Goal: Contribute content

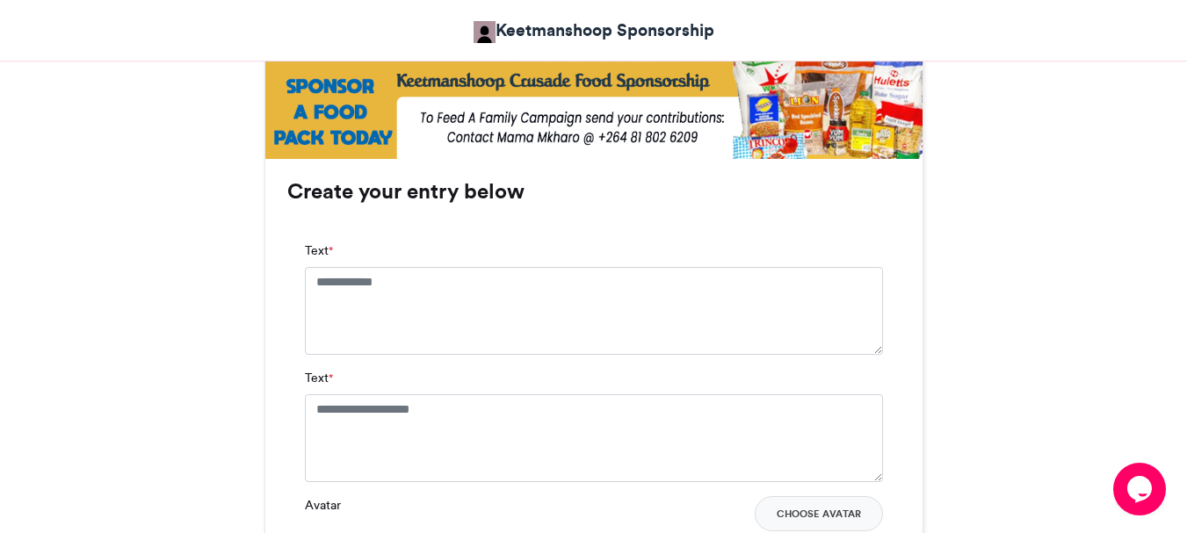
scroll to position [1069, 0]
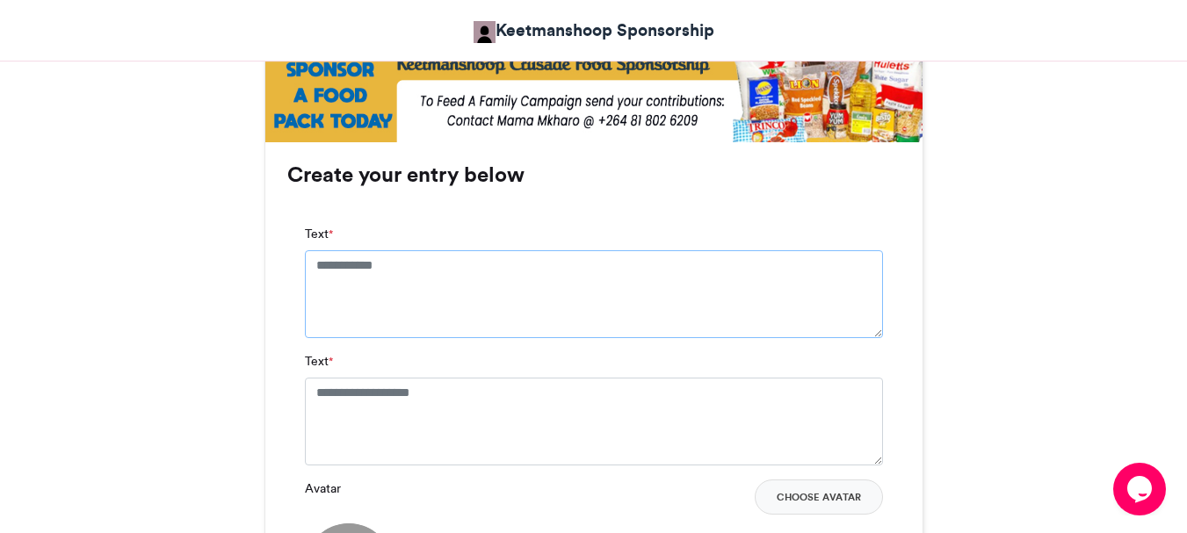
click at [400, 264] on textarea "Text *" at bounding box center [594, 294] width 578 height 88
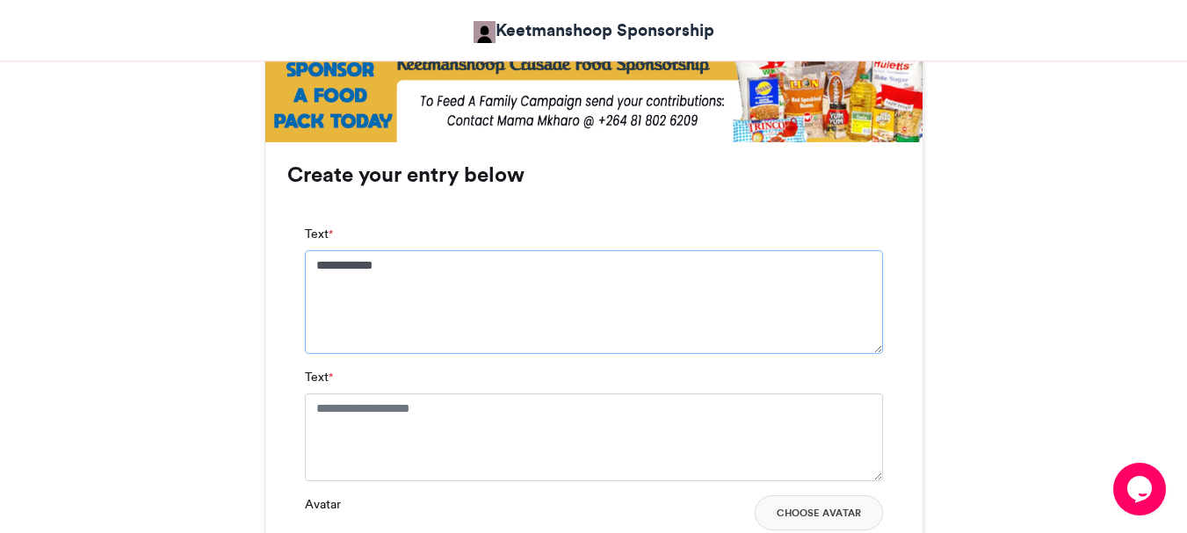
type textarea "**********"
click at [315, 407] on textarea "Text *" at bounding box center [594, 438] width 578 height 88
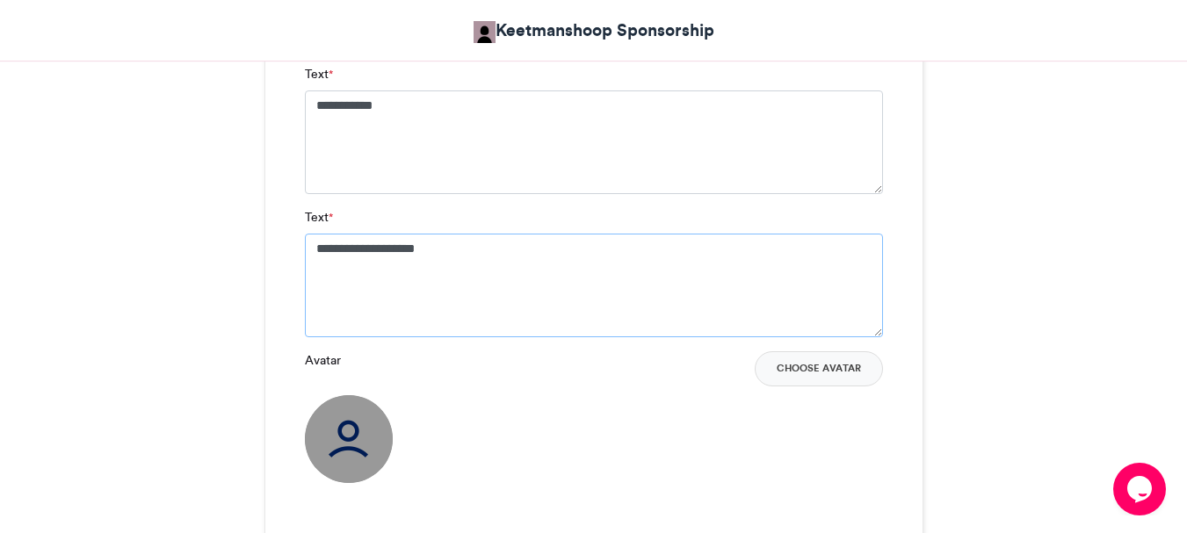
scroll to position [1244, 0]
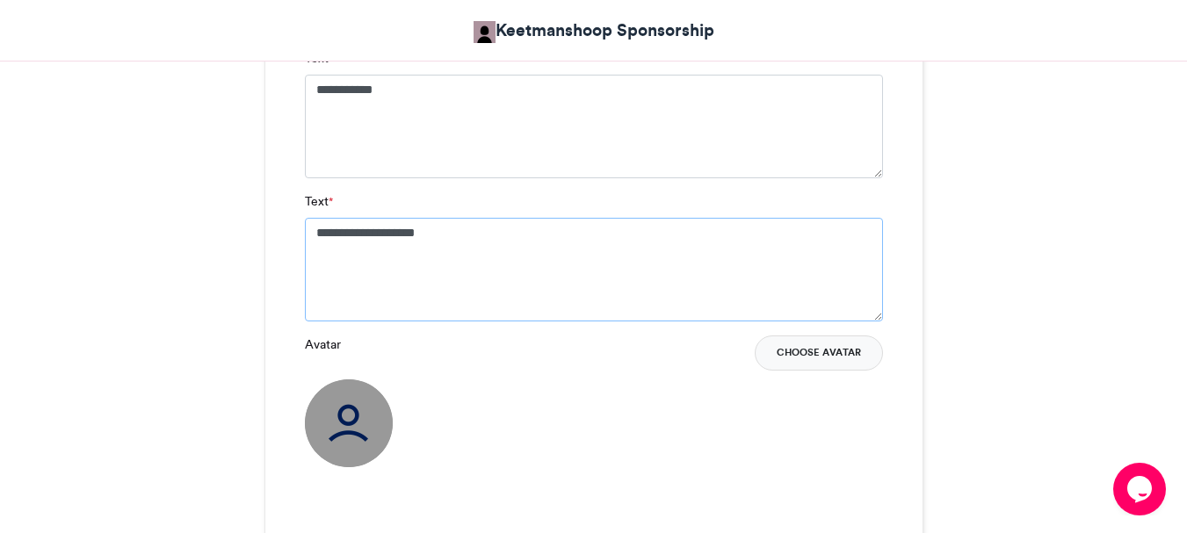
type textarea "**********"
click at [794, 359] on button "Choose Avatar" at bounding box center [819, 353] width 128 height 35
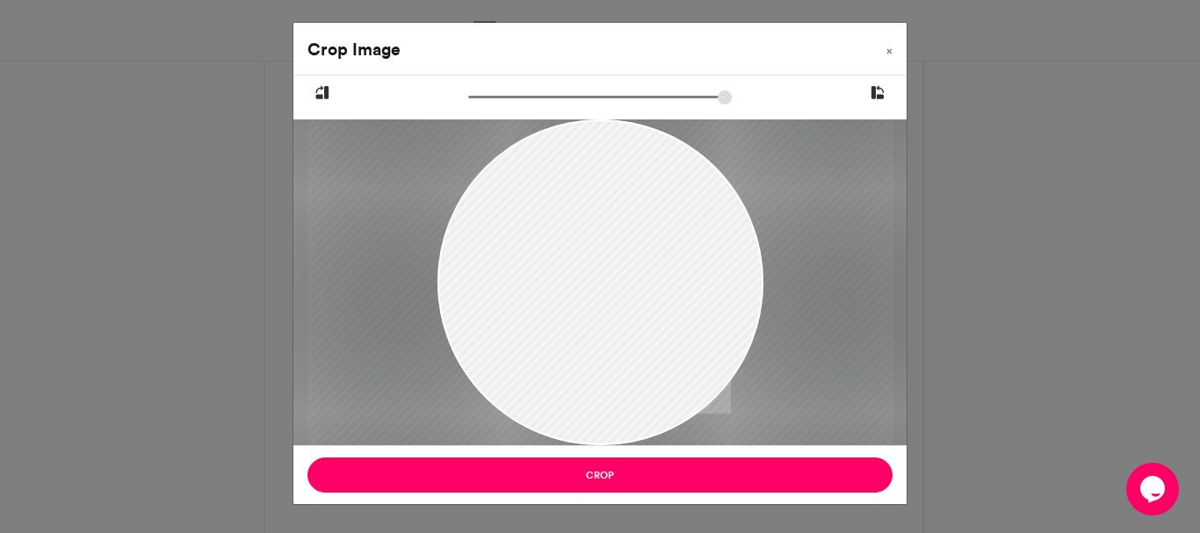
click at [492, 98] on input "zoom" at bounding box center [600, 97] width 264 height 17
click at [470, 97] on input "zoom" at bounding box center [600, 97] width 264 height 17
drag, startPoint x: 597, startPoint y: 269, endPoint x: 523, endPoint y: 350, distance: 109.5
click at [523, 350] on div at bounding box center [547, 283] width 435 height 326
type input "******"
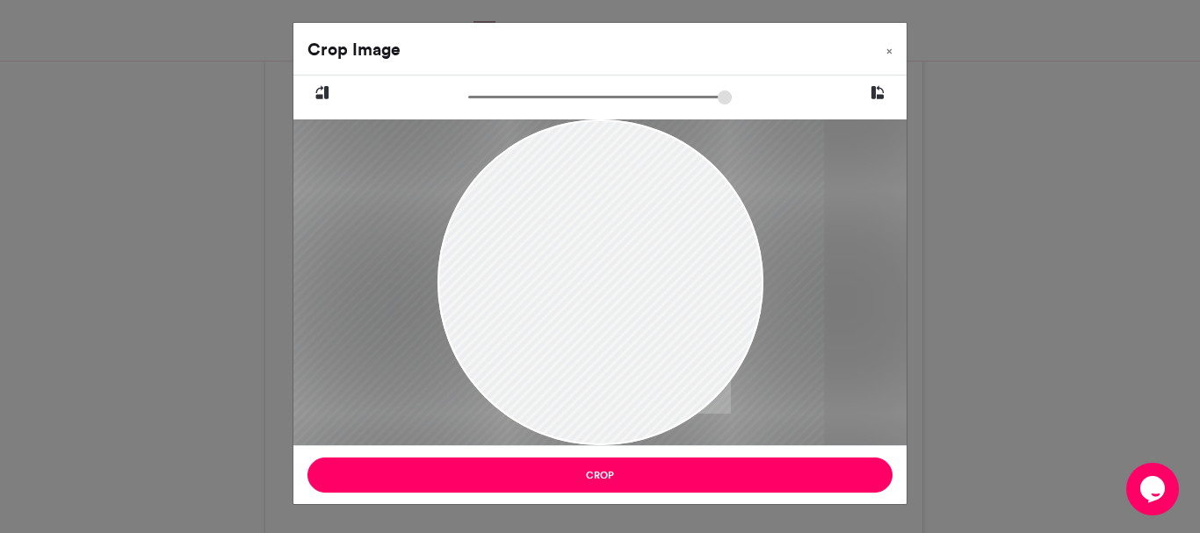
click at [493, 95] on input "zoom" at bounding box center [600, 97] width 264 height 17
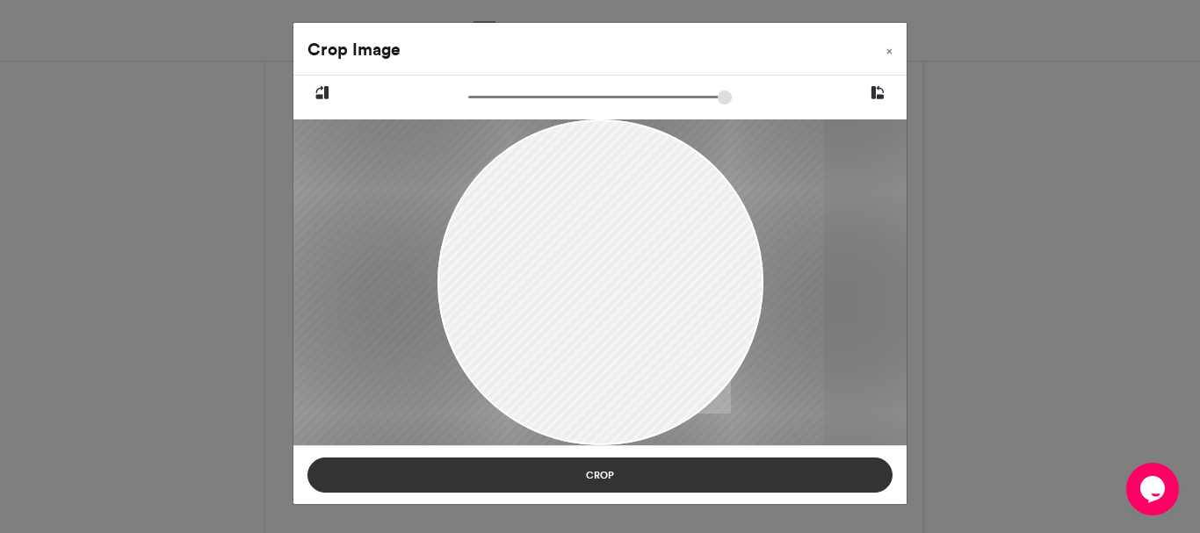
click at [591, 475] on button "Crop" at bounding box center [600, 475] width 585 height 35
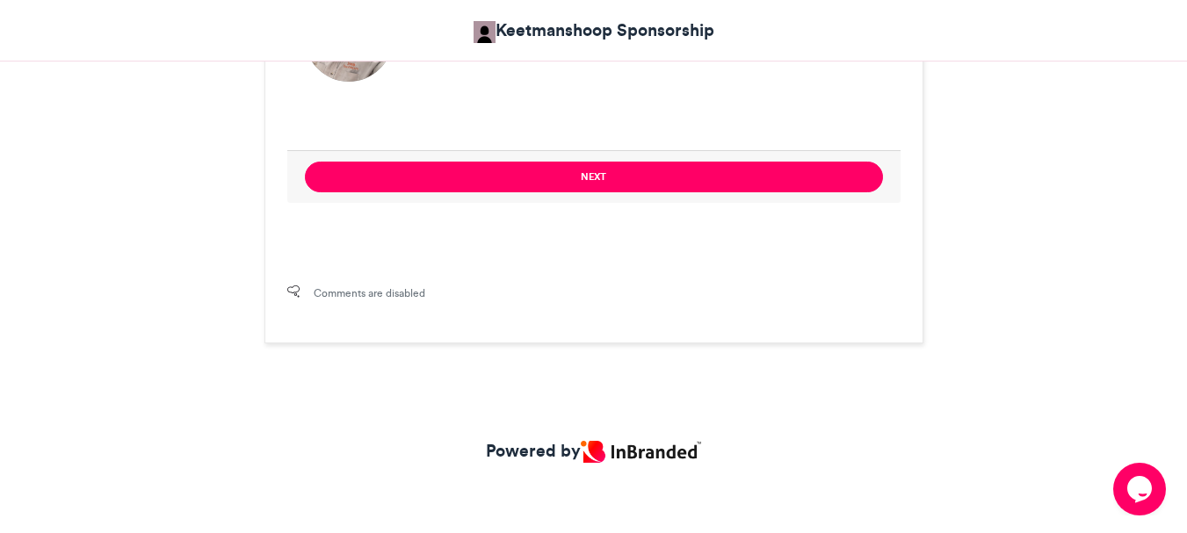
scroll to position [1631, 0]
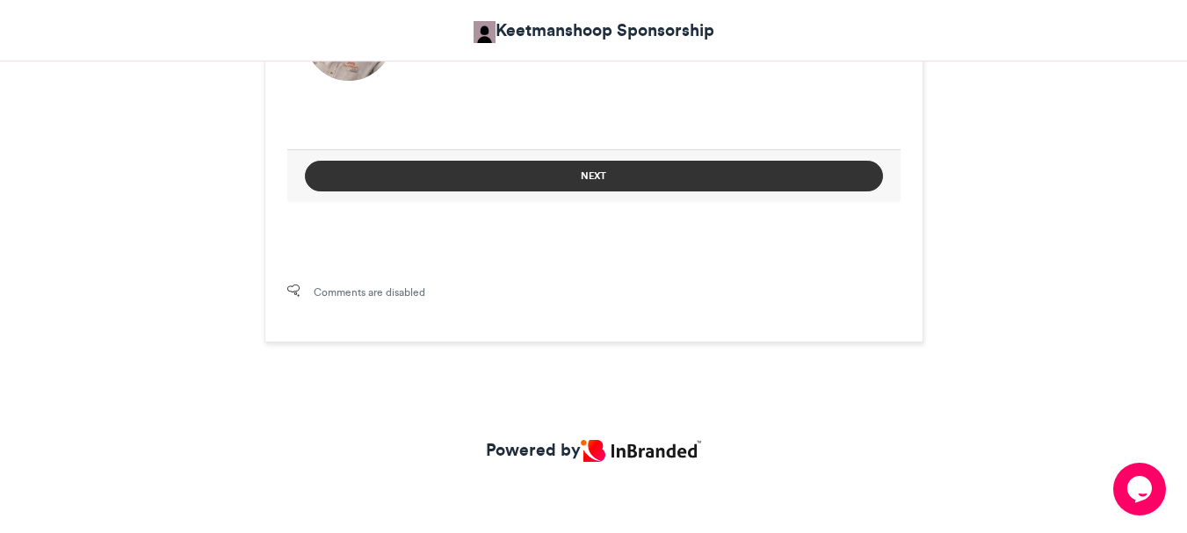
click at [610, 179] on button "Next" at bounding box center [594, 176] width 578 height 31
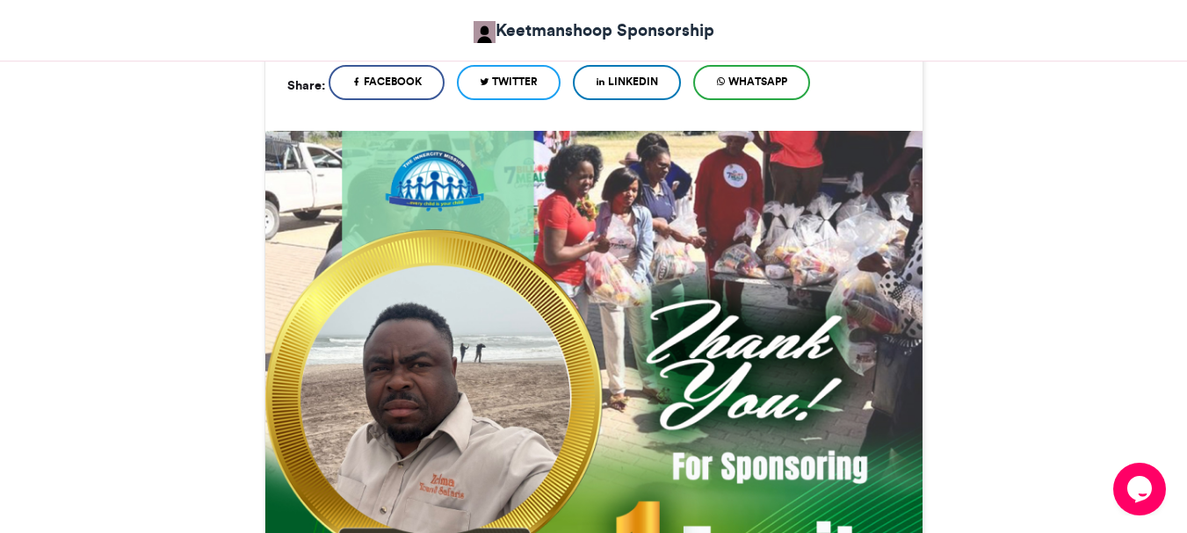
scroll to position [1062, 0]
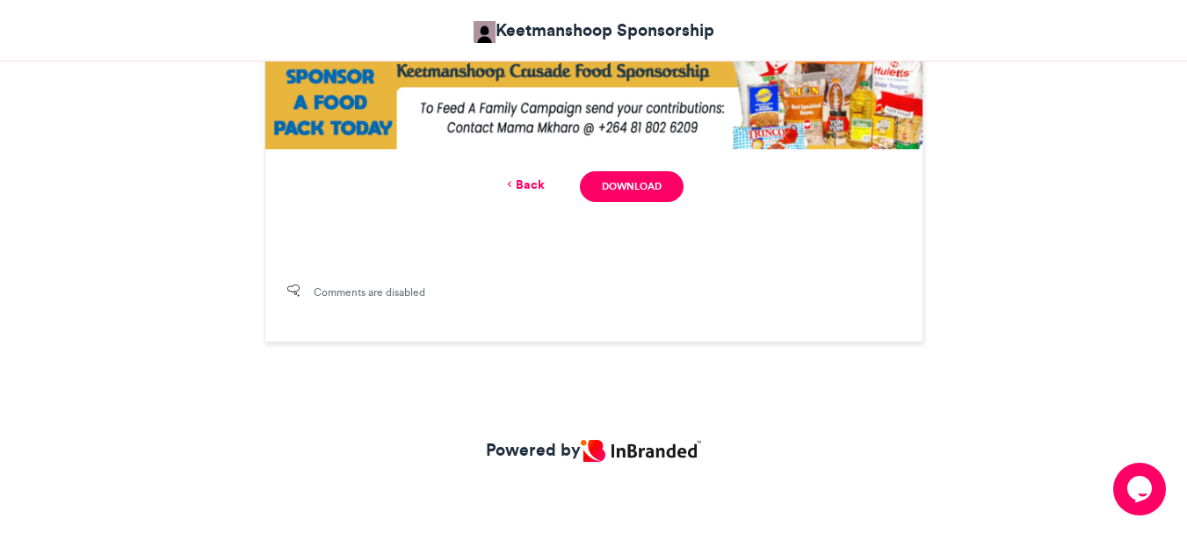
click at [610, 179] on link "Download" at bounding box center [631, 186] width 103 height 31
